Goal: Book appointment/travel/reservation

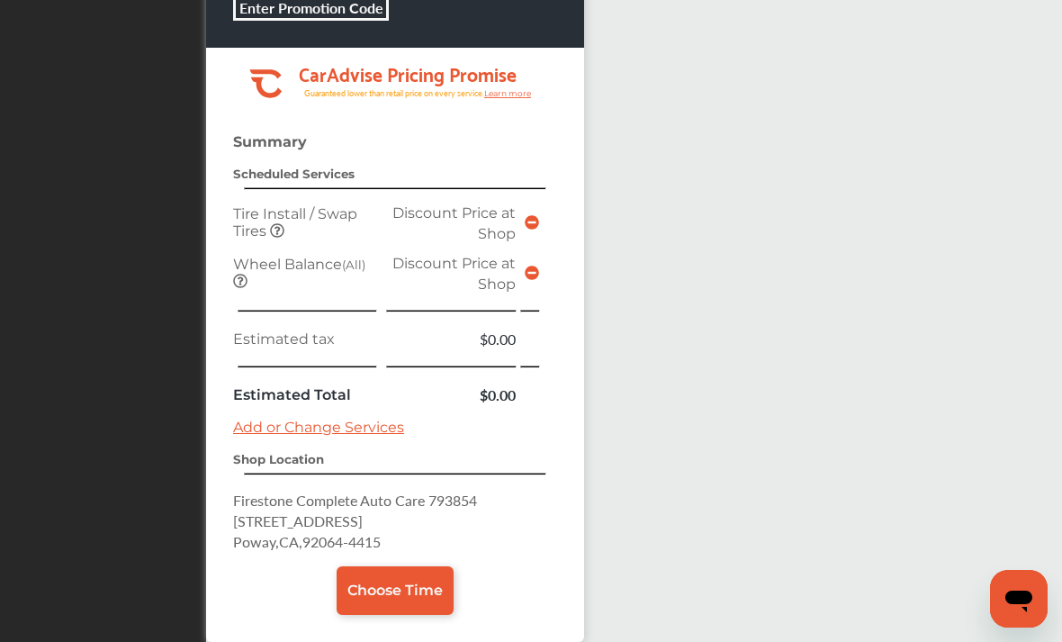
scroll to position [814, 0]
click at [417, 599] on span "Choose Time" at bounding box center [394, 590] width 95 height 17
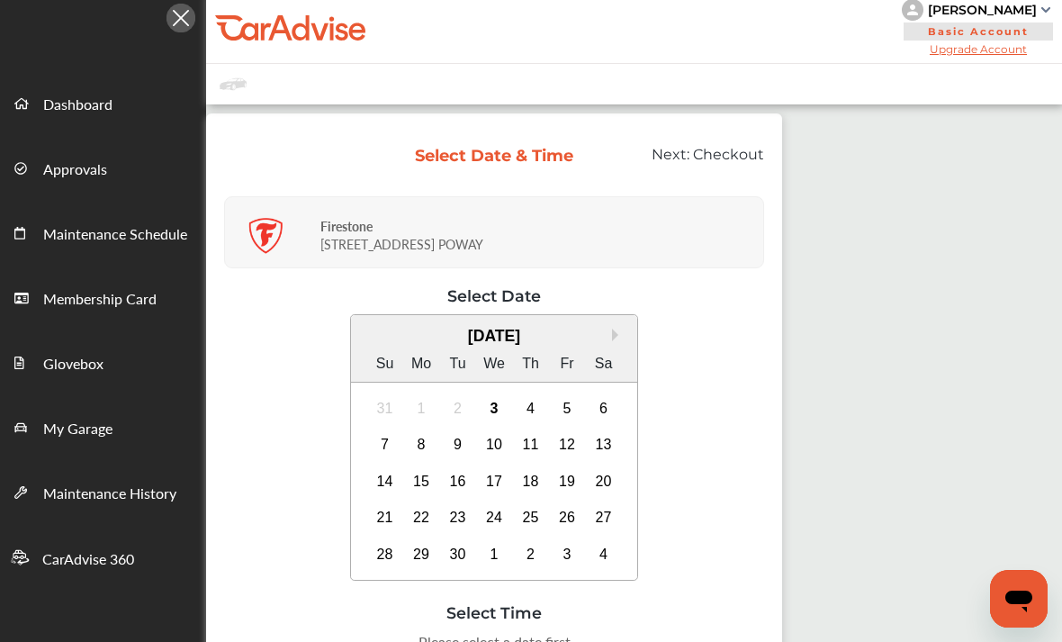
scroll to position [9, 0]
click at [508, 412] on div "3" at bounding box center [494, 407] width 29 height 29
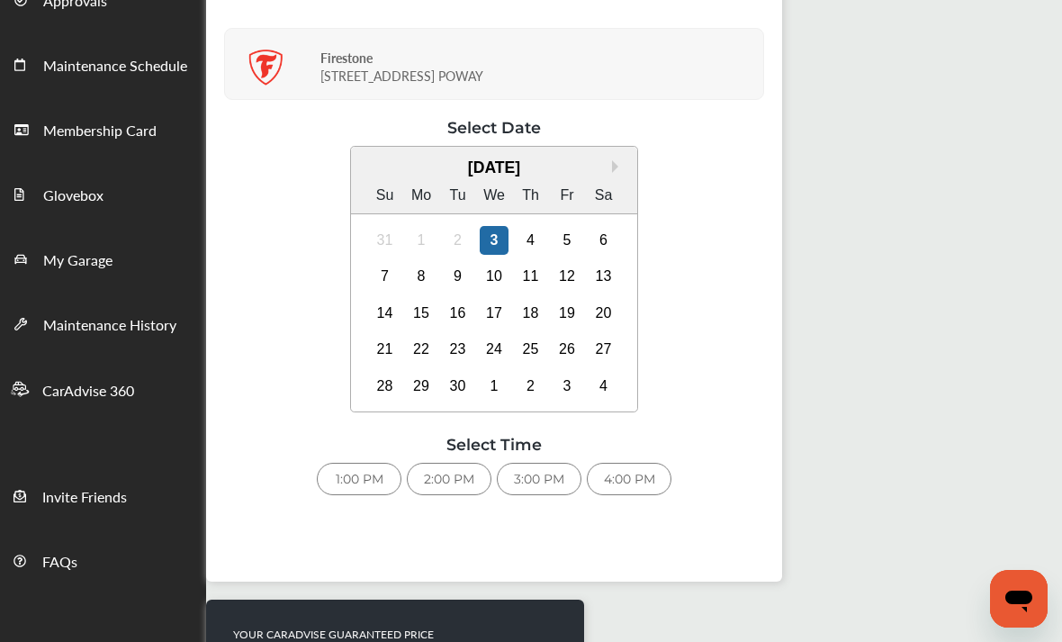
scroll to position [175, 0]
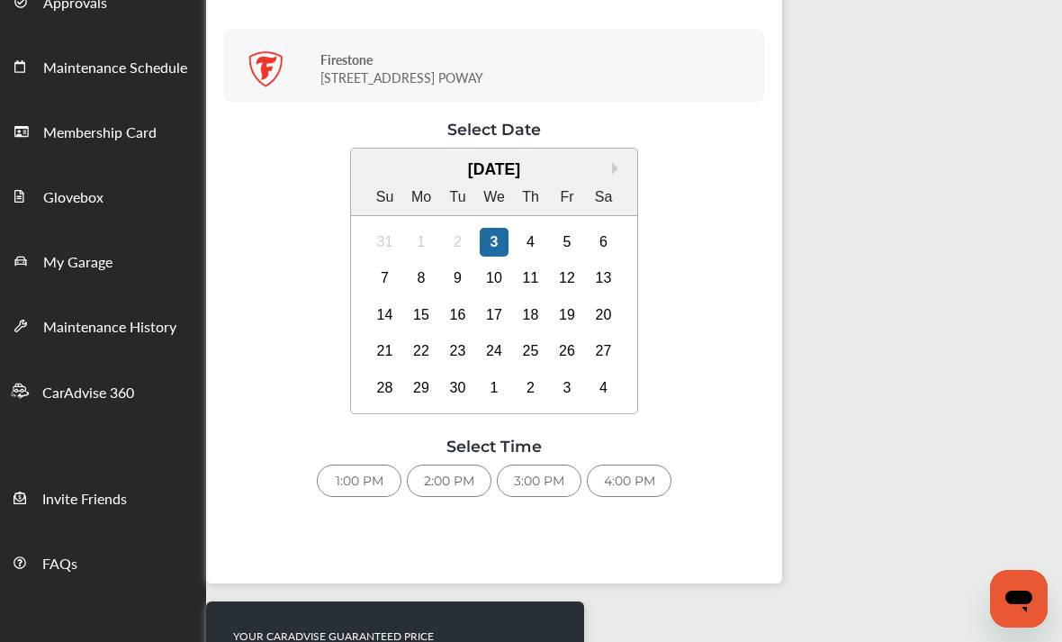
click at [370, 497] on div "1:00 PM" at bounding box center [359, 480] width 85 height 32
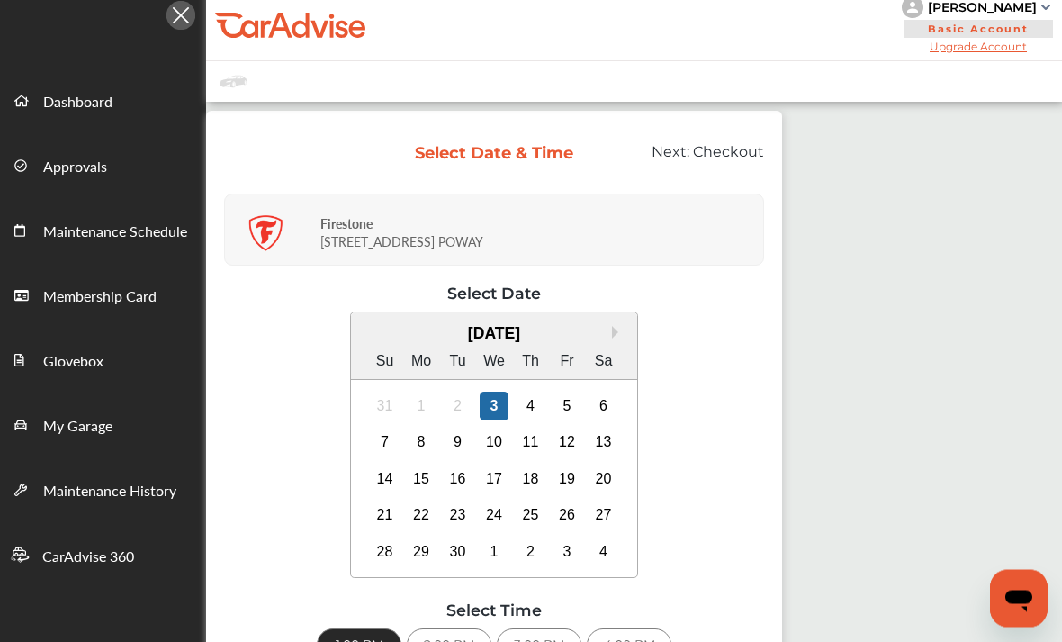
scroll to position [0, 0]
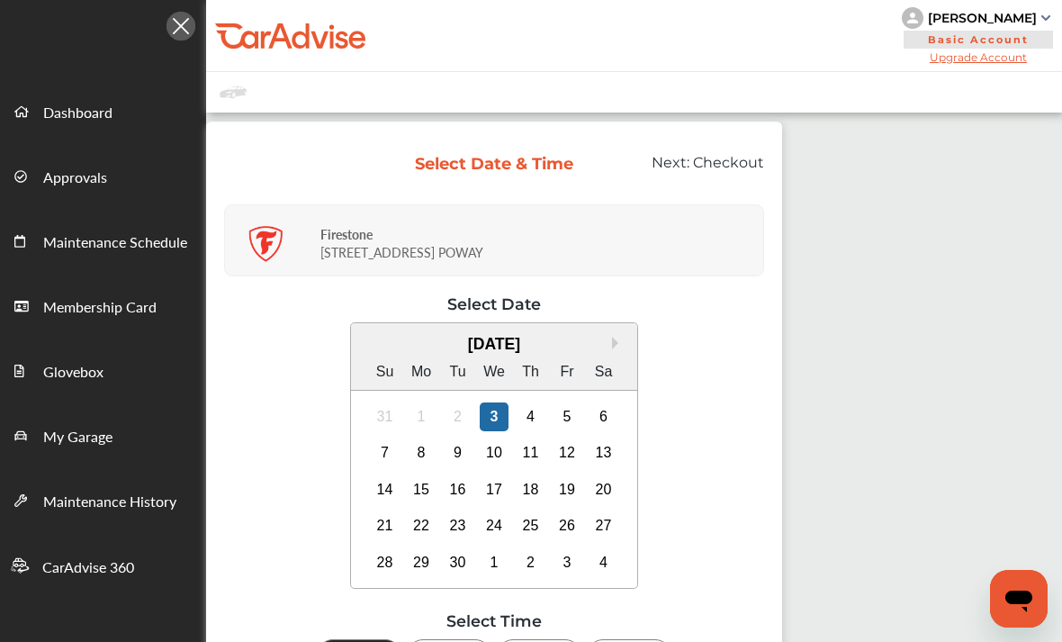
click at [737, 159] on span "Checkout" at bounding box center [728, 162] width 71 height 17
click at [745, 155] on span "Checkout" at bounding box center [728, 162] width 71 height 17
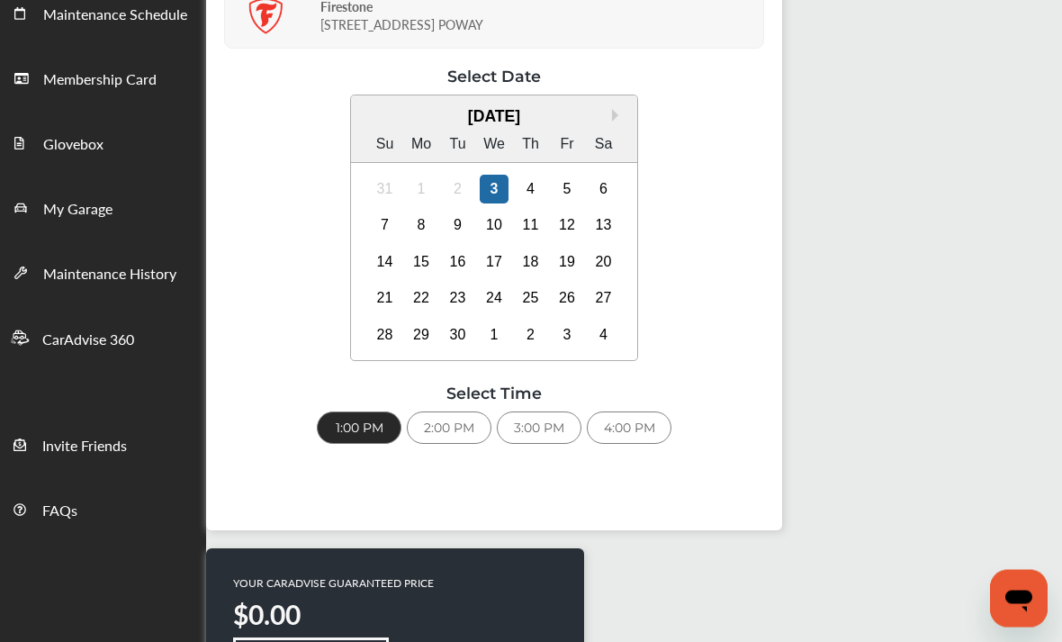
scroll to position [234, 0]
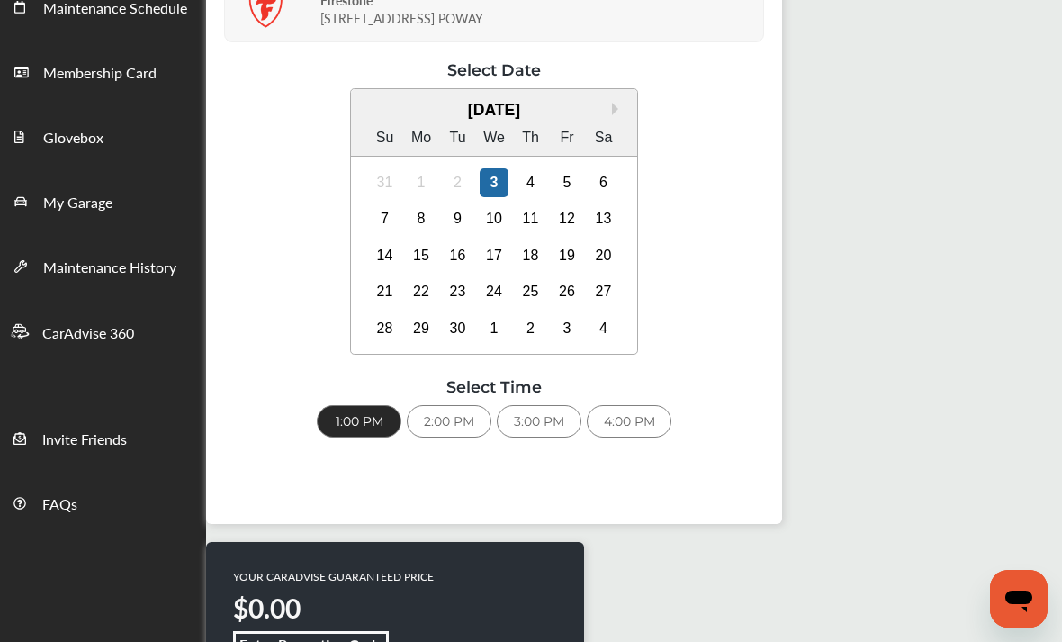
click at [376, 425] on div "1:00 PM" at bounding box center [359, 421] width 85 height 32
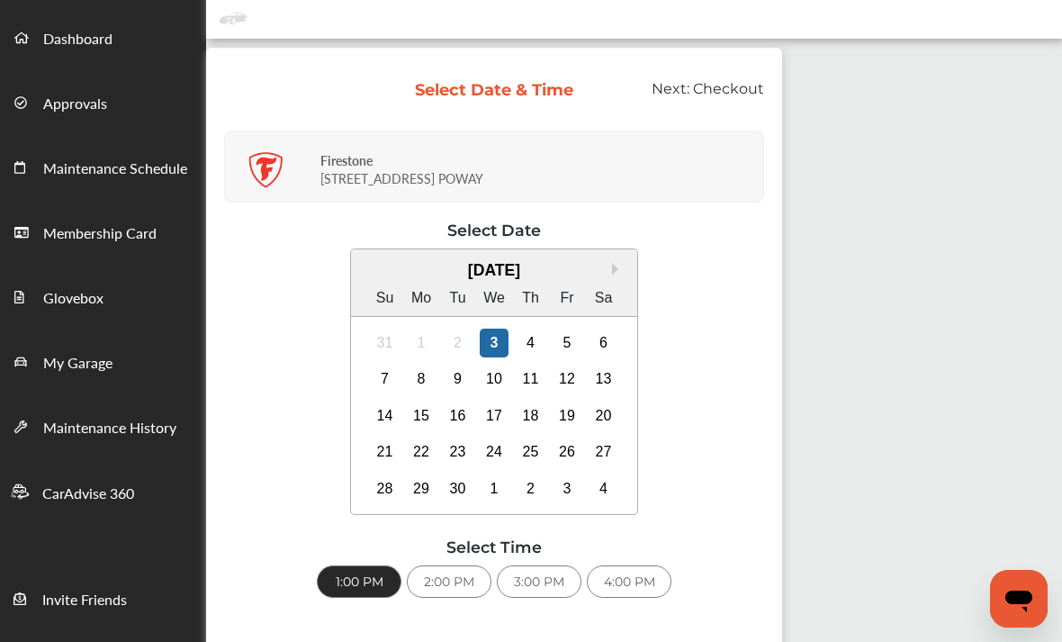
scroll to position [0, 0]
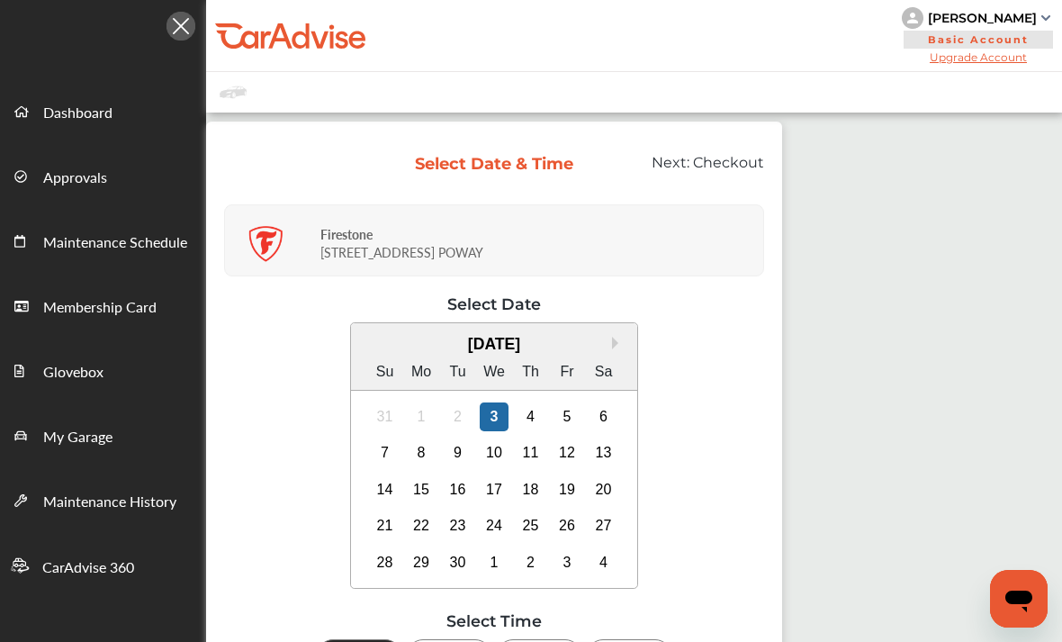
click at [728, 176] on div "Next: Checkout" at bounding box center [683, 171] width 190 height 34
click at [755, 184] on div "Next: Checkout" at bounding box center [683, 171] width 190 height 34
click at [513, 184] on div "Select Date & Time" at bounding box center [495, 171] width 190 height 34
click at [516, 164] on div "Select Date & Time" at bounding box center [494, 164] width 161 height 20
click at [518, 151] on div "Select Date & Time Next: Checkout" at bounding box center [494, 164] width 540 height 50
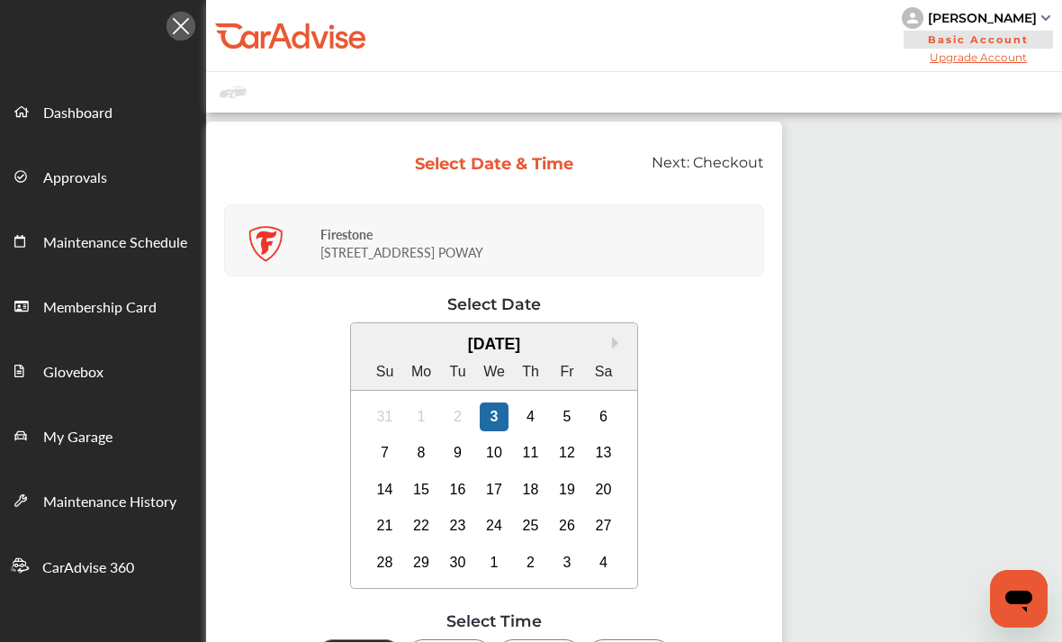
click at [682, 265] on div "Firestone [STREET_ADDRESS]" at bounding box center [539, 240] width 438 height 58
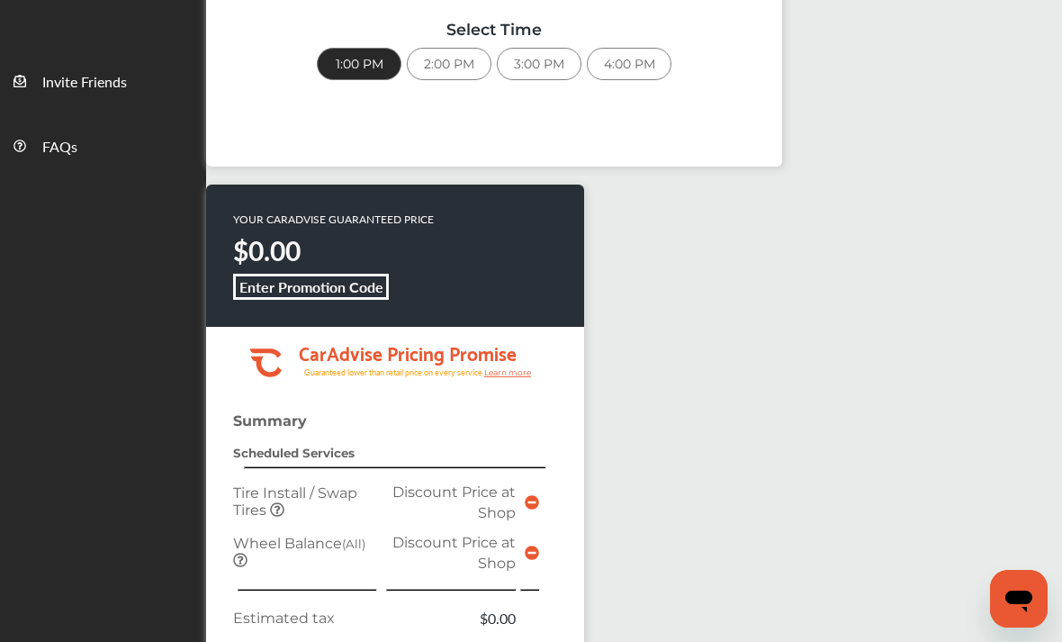
scroll to position [514, 0]
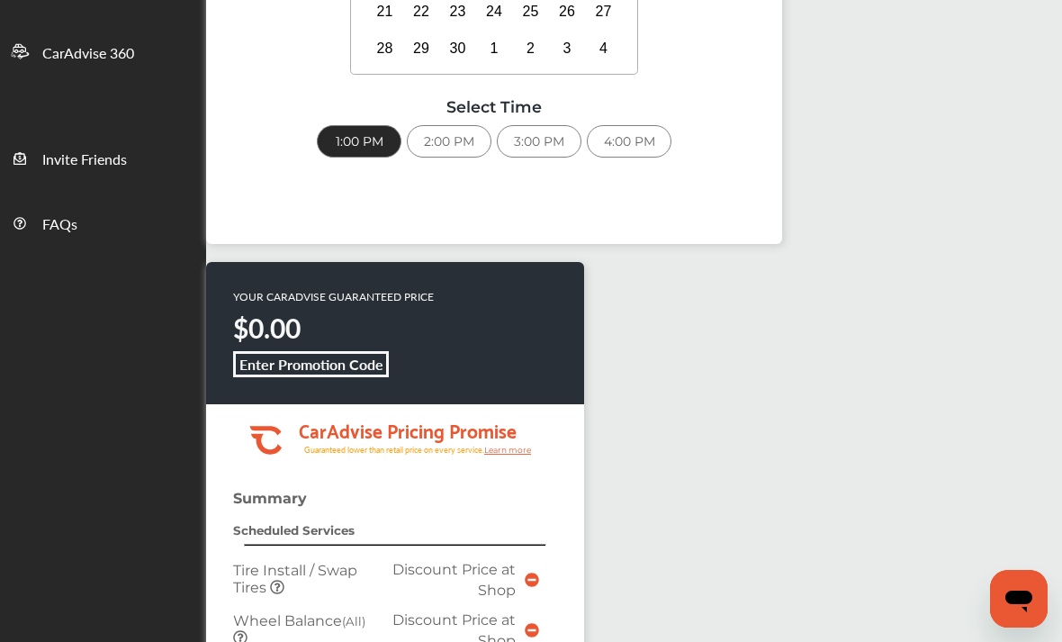
click at [450, 137] on div "2:00 PM" at bounding box center [449, 141] width 85 height 32
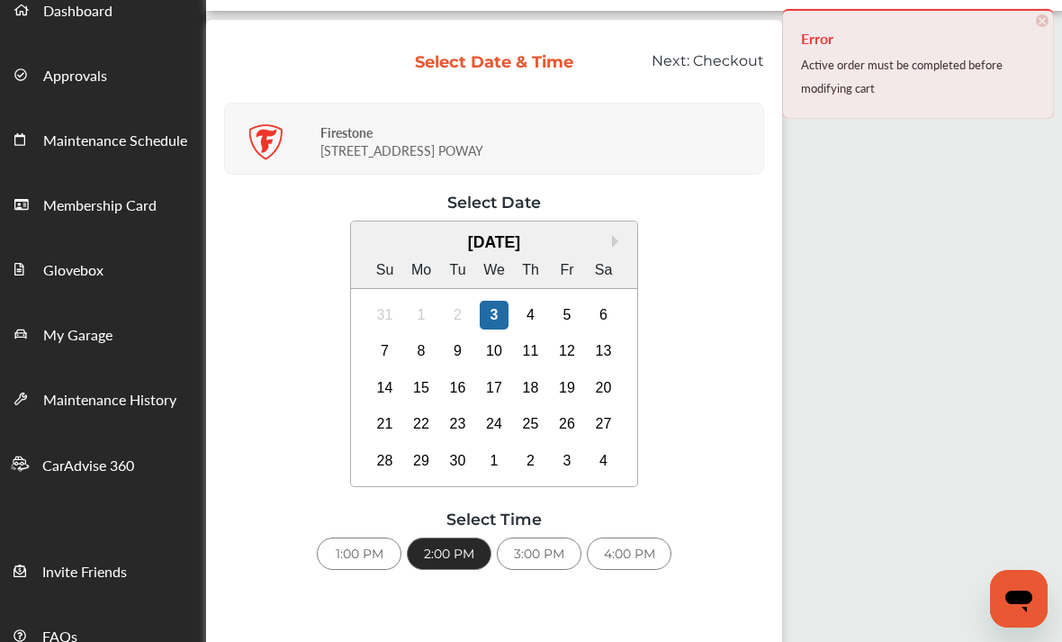
click at [371, 561] on div "1:00 PM" at bounding box center [359, 553] width 85 height 32
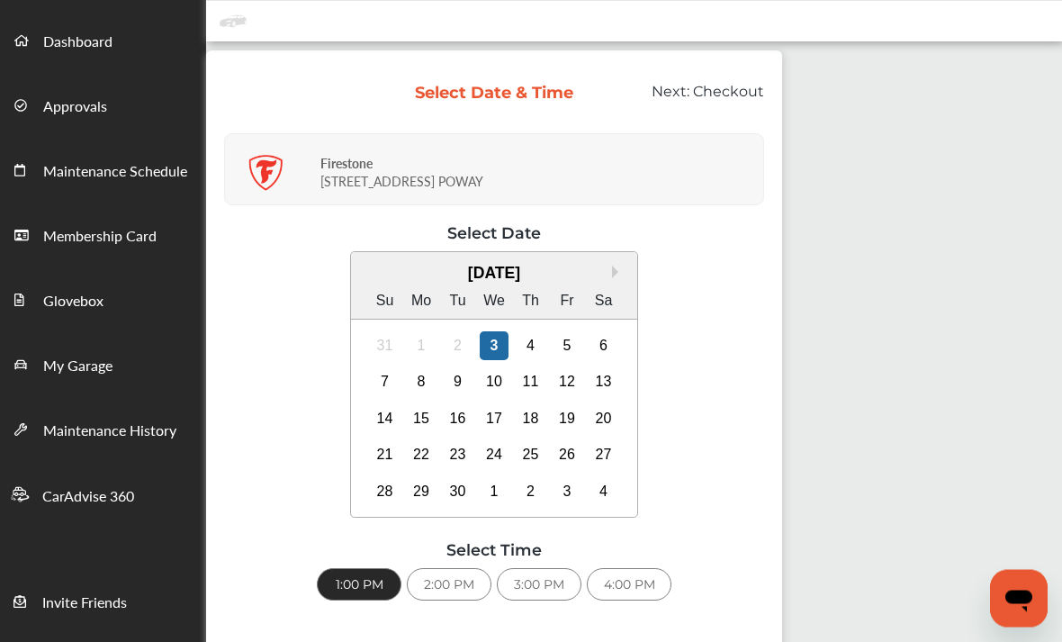
scroll to position [0, 0]
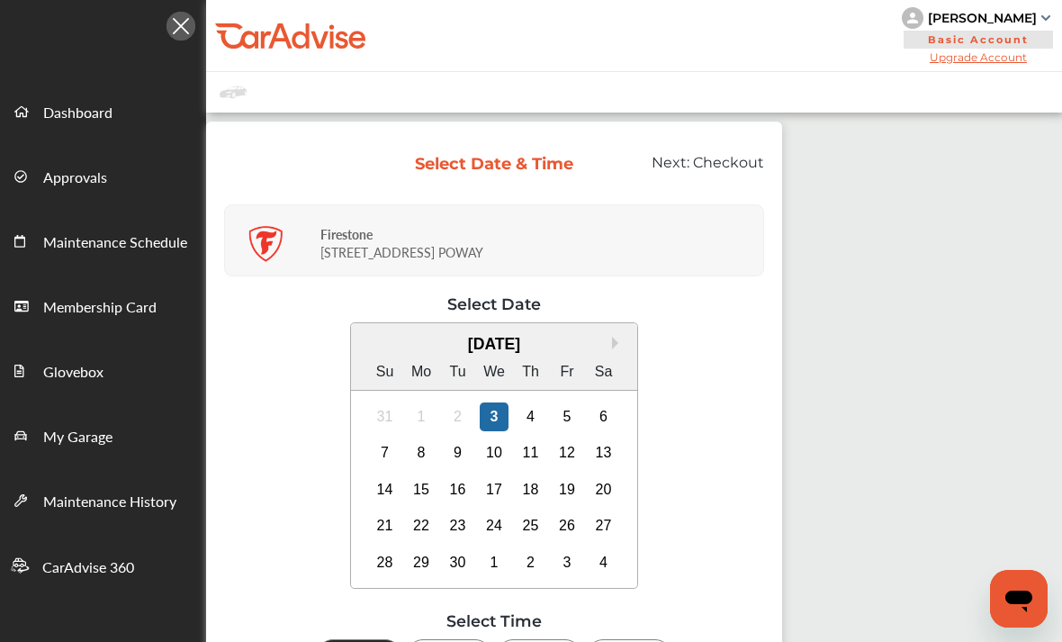
click at [735, 167] on span "Checkout" at bounding box center [728, 162] width 71 height 17
click at [701, 168] on div "Next: Checkout" at bounding box center [683, 171] width 190 height 34
click at [472, 418] on div "2" at bounding box center [458, 416] width 29 height 29
